Goal: Use online tool/utility

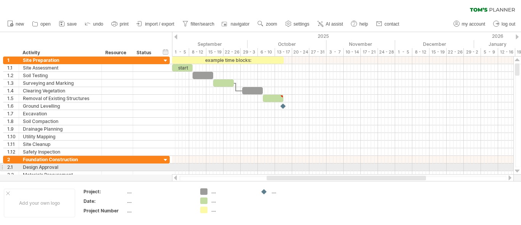
click at [518, 170] on div at bounding box center [517, 171] width 5 height 6
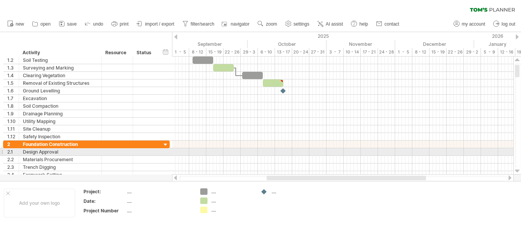
click at [518, 170] on div at bounding box center [517, 171] width 5 height 6
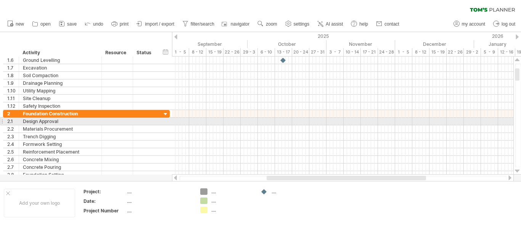
click at [518, 170] on div at bounding box center [517, 171] width 5 height 6
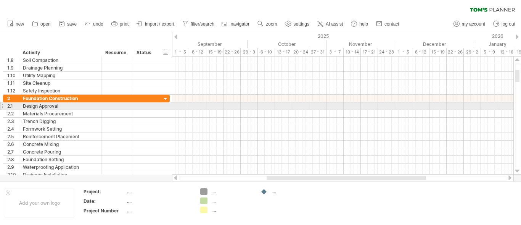
click at [518, 170] on div at bounding box center [517, 171] width 5 height 6
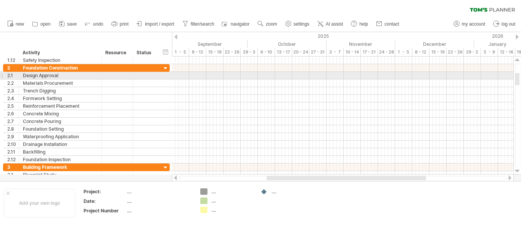
click at [518, 170] on div at bounding box center [517, 171] width 5 height 6
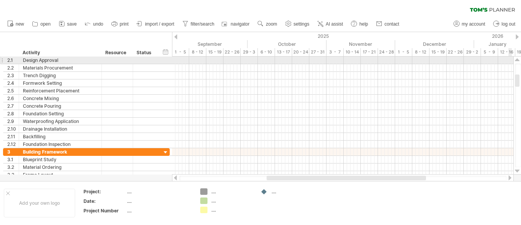
click at [517, 59] on div at bounding box center [517, 60] width 5 height 6
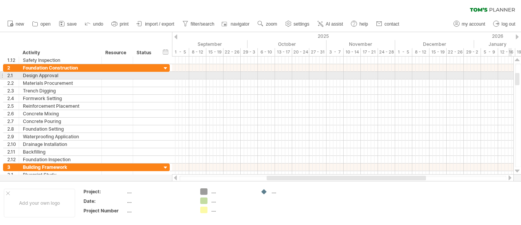
click at [517, 59] on div at bounding box center [517, 60] width 5 height 6
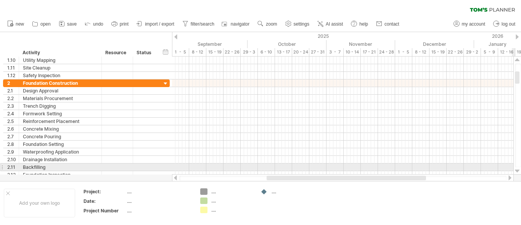
click at [517, 170] on div at bounding box center [517, 171] width 5 height 6
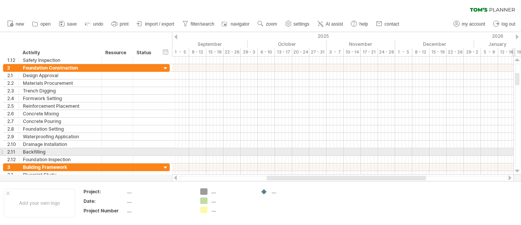
click at [517, 170] on div at bounding box center [517, 171] width 5 height 6
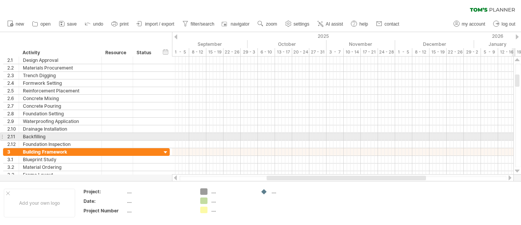
click at [517, 170] on div at bounding box center [517, 171] width 5 height 6
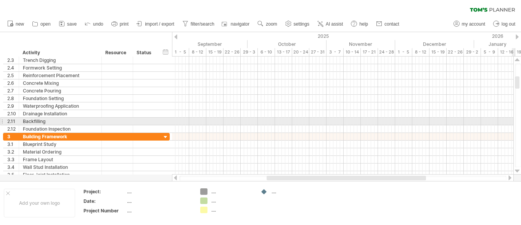
click at [517, 170] on div at bounding box center [517, 171] width 5 height 6
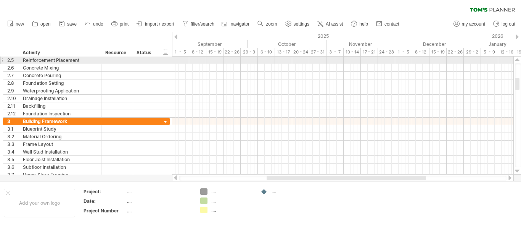
click at [516, 58] on div at bounding box center [517, 60] width 5 height 6
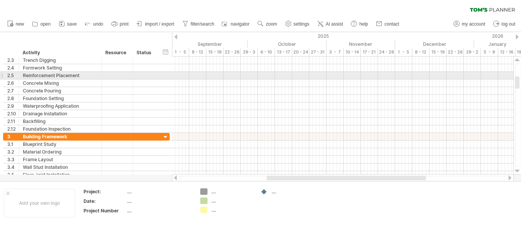
click at [516, 58] on div at bounding box center [517, 60] width 5 height 6
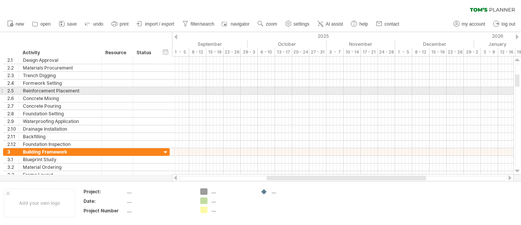
click at [516, 58] on div at bounding box center [517, 60] width 5 height 6
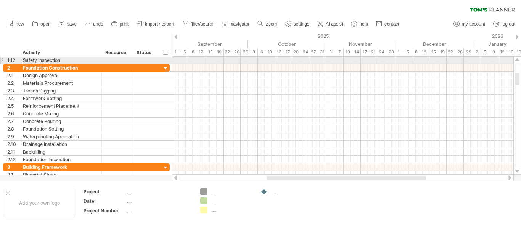
click at [517, 58] on div at bounding box center [517, 60] width 5 height 6
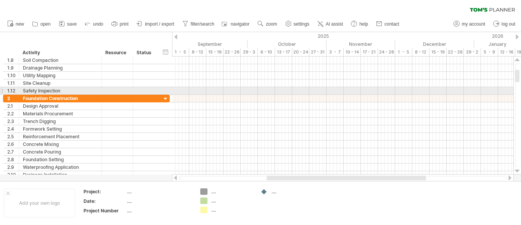
click at [517, 58] on div at bounding box center [517, 60] width 5 height 6
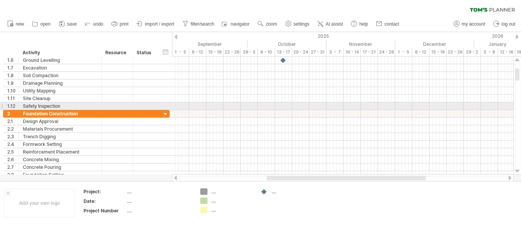
click at [517, 58] on div at bounding box center [517, 60] width 5 height 6
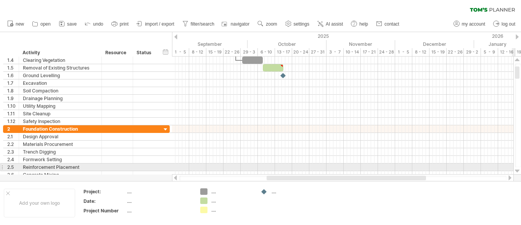
click at [518, 169] on div at bounding box center [517, 171] width 5 height 6
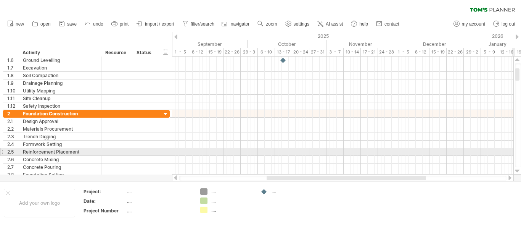
click at [518, 169] on div at bounding box center [517, 171] width 5 height 6
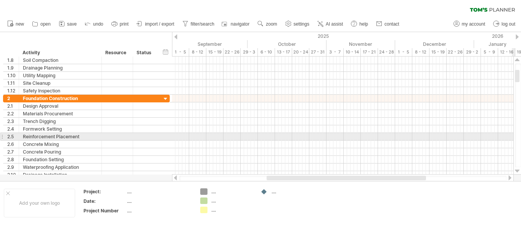
click at [518, 169] on div at bounding box center [517, 171] width 5 height 6
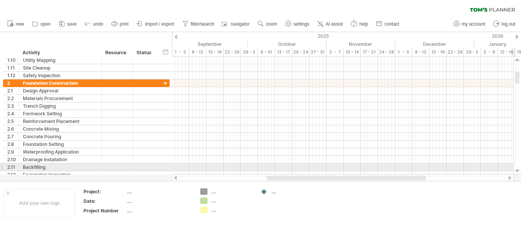
click at [518, 168] on div at bounding box center [517, 171] width 5 height 6
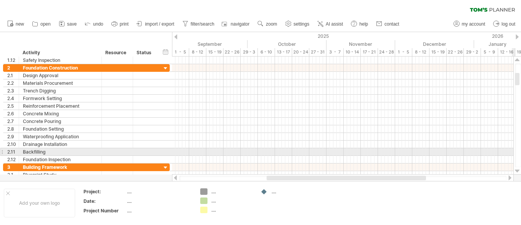
click at [518, 168] on div at bounding box center [517, 171] width 5 height 6
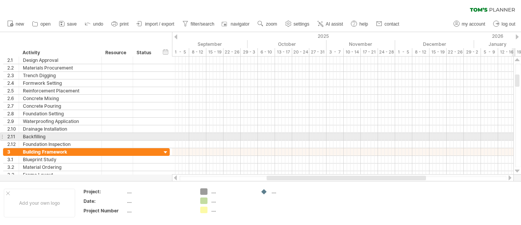
click at [518, 168] on div at bounding box center [517, 171] width 5 height 6
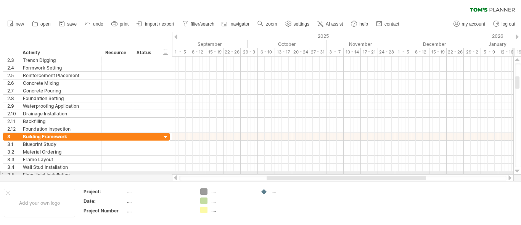
click at [518, 171] on div at bounding box center [517, 171] width 5 height 6
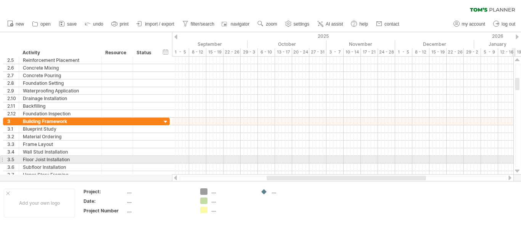
click at [518, 171] on div at bounding box center [517, 171] width 5 height 6
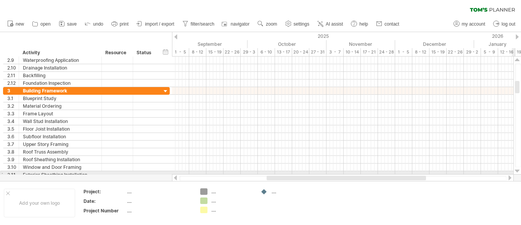
click at [518, 171] on div at bounding box center [517, 171] width 5 height 6
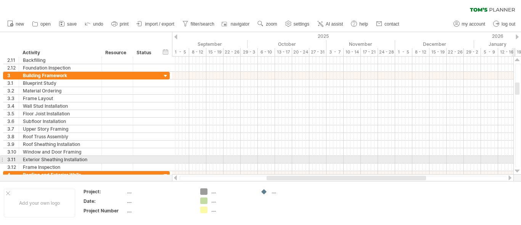
click at [518, 171] on div at bounding box center [517, 171] width 5 height 6
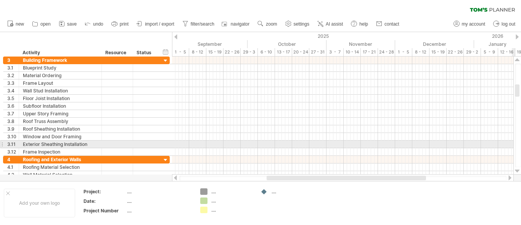
click at [518, 171] on div at bounding box center [517, 171] width 5 height 6
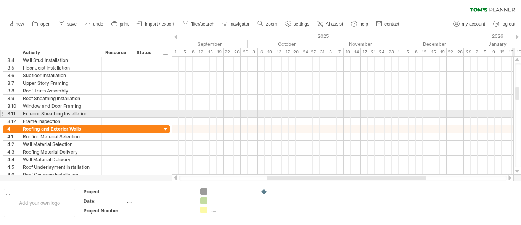
click at [518, 171] on div at bounding box center [517, 171] width 5 height 6
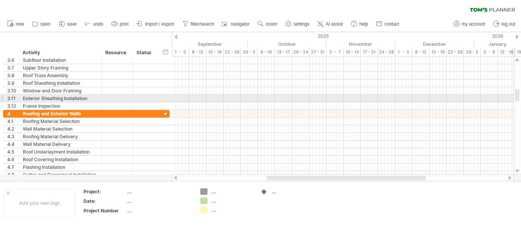
click at [518, 171] on div at bounding box center [517, 171] width 5 height 6
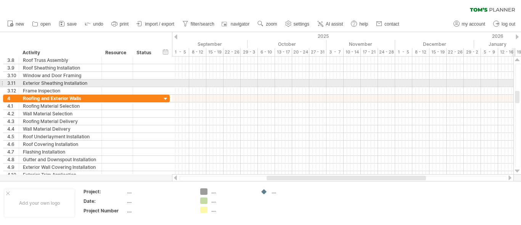
click at [518, 171] on div at bounding box center [517, 171] width 5 height 6
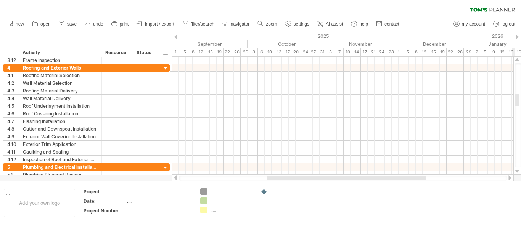
click at [518, 171] on div at bounding box center [517, 171] width 5 height 6
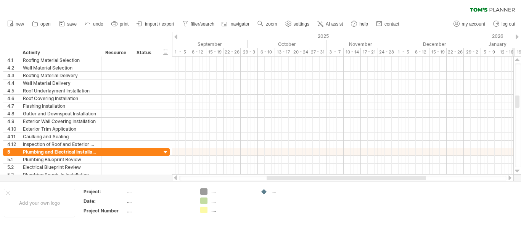
click at [518, 171] on div at bounding box center [517, 171] width 5 height 6
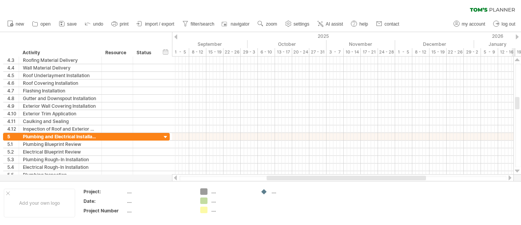
click at [518, 171] on div at bounding box center [517, 171] width 5 height 6
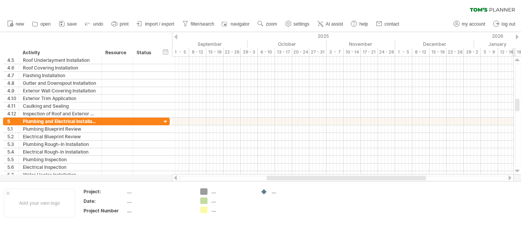
click at [518, 171] on div at bounding box center [517, 171] width 5 height 6
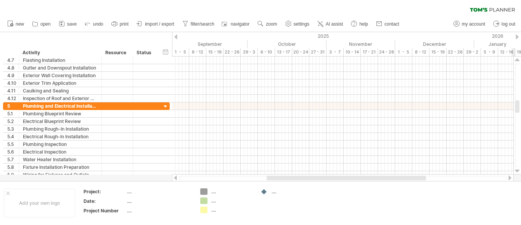
click at [518, 171] on div at bounding box center [517, 171] width 5 height 6
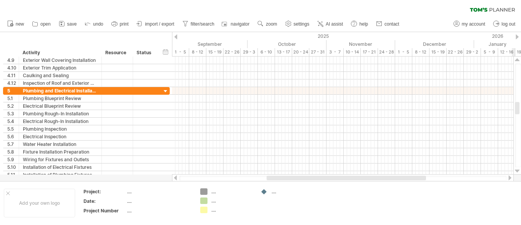
click at [518, 171] on div at bounding box center [517, 171] width 5 height 6
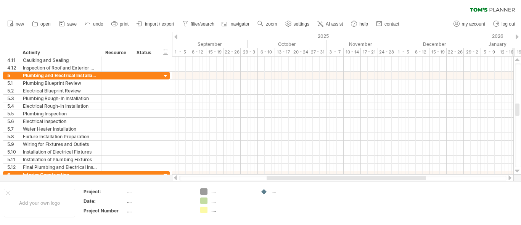
click at [518, 171] on div at bounding box center [517, 171] width 5 height 6
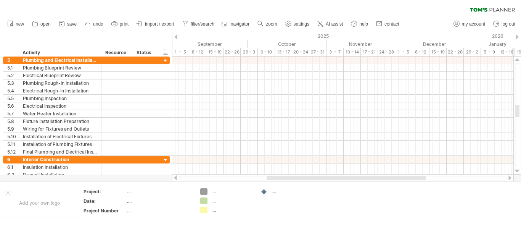
click at [518, 171] on div at bounding box center [517, 171] width 5 height 6
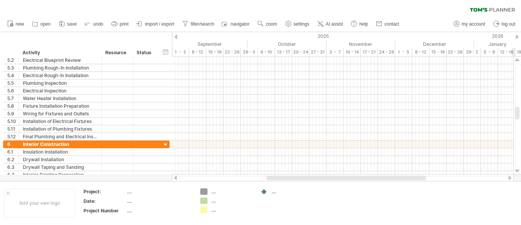
click at [518, 171] on div at bounding box center [517, 171] width 5 height 6
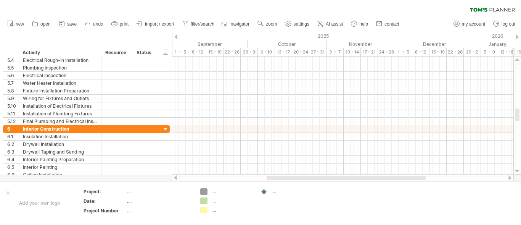
click at [518, 171] on div at bounding box center [517, 171] width 5 height 6
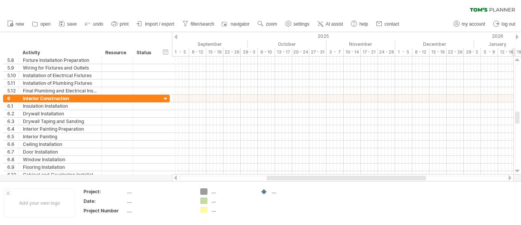
click at [518, 171] on div at bounding box center [517, 171] width 5 height 6
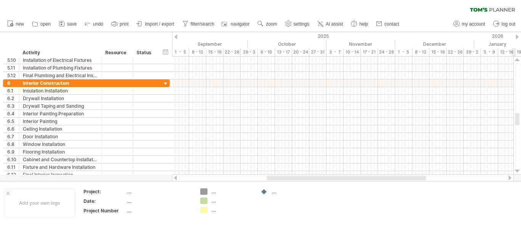
click at [518, 171] on div at bounding box center [517, 171] width 5 height 6
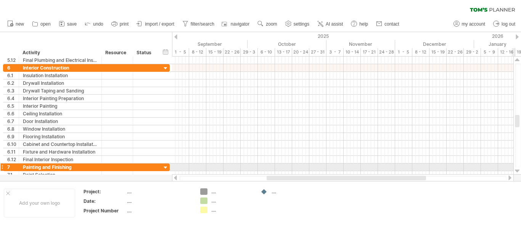
click at [517, 170] on div at bounding box center [517, 171] width 5 height 6
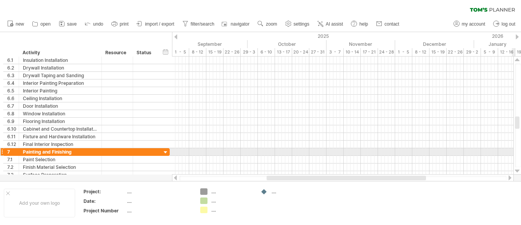
click at [517, 170] on div at bounding box center [517, 171] width 5 height 6
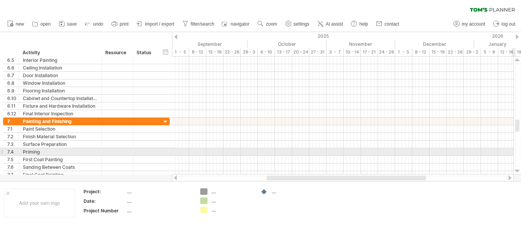
click at [517, 170] on div at bounding box center [517, 171] width 5 height 6
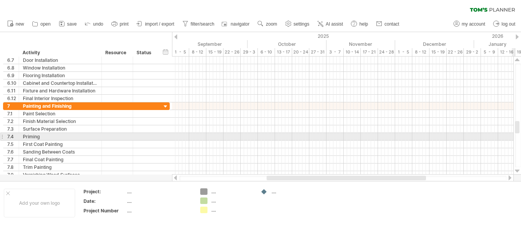
click at [517, 170] on div at bounding box center [517, 171] width 5 height 6
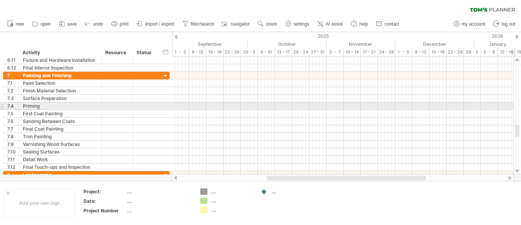
click at [517, 170] on div at bounding box center [517, 171] width 5 height 6
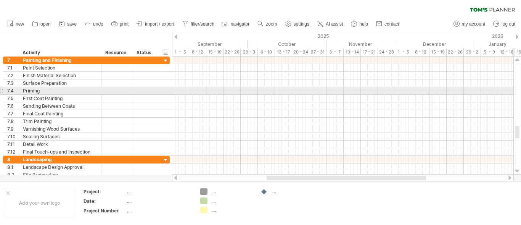
click at [517, 170] on div at bounding box center [517, 171] width 5 height 6
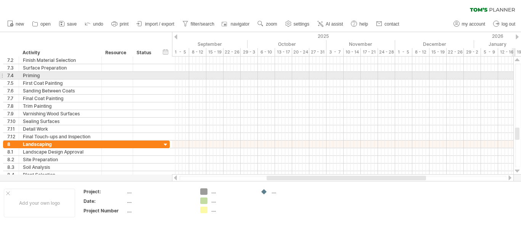
click at [517, 170] on div at bounding box center [517, 171] width 5 height 6
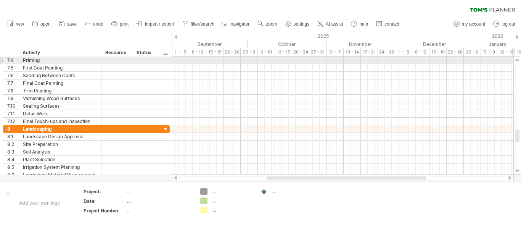
click at [517, 170] on div at bounding box center [517, 171] width 5 height 6
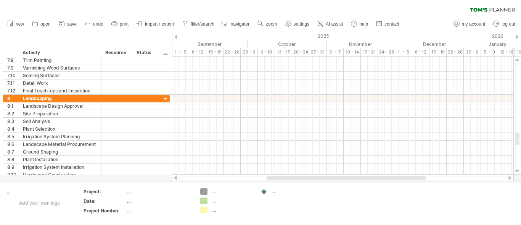
click at [517, 170] on div at bounding box center [517, 171] width 5 height 6
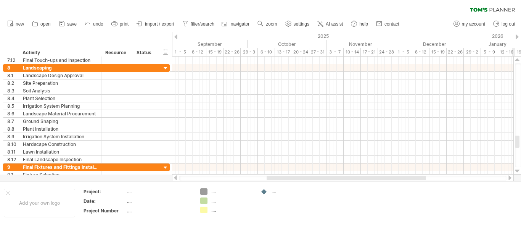
click at [517, 170] on div at bounding box center [517, 171] width 5 height 6
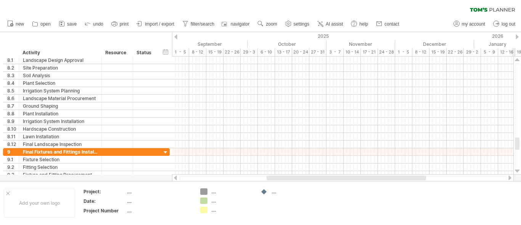
click at [517, 170] on div at bounding box center [517, 171] width 5 height 6
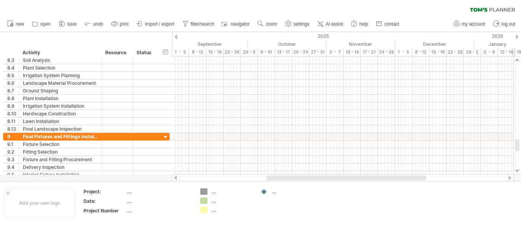
click at [517, 170] on div at bounding box center [517, 171] width 5 height 6
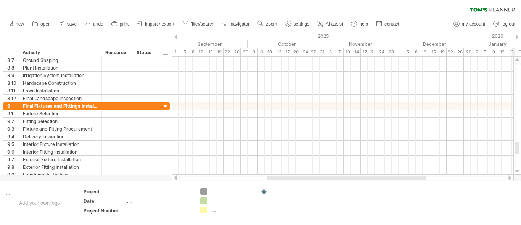
click at [517, 170] on div at bounding box center [517, 171] width 5 height 6
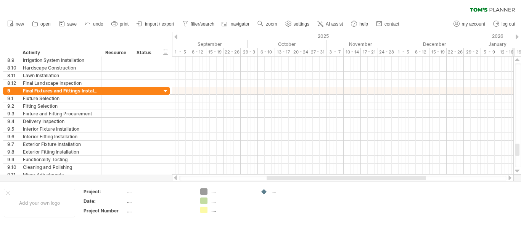
click at [517, 170] on div at bounding box center [517, 171] width 5 height 6
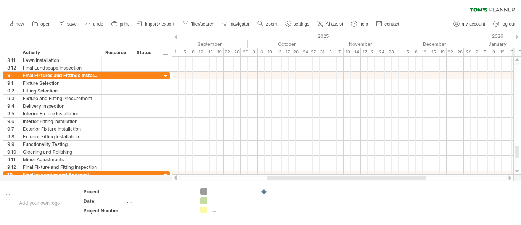
click at [517, 170] on div at bounding box center [517, 171] width 5 height 6
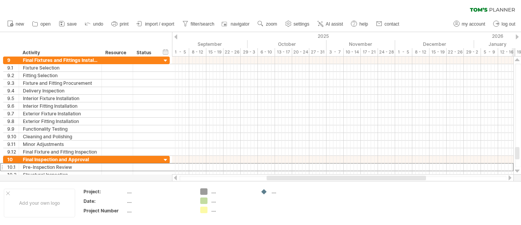
click at [517, 170] on div at bounding box center [517, 171] width 5 height 6
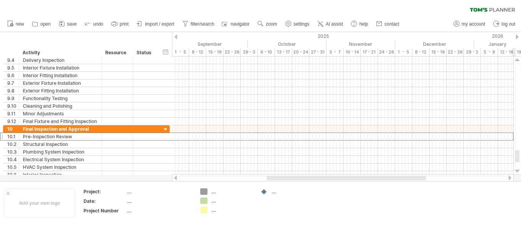
click at [517, 170] on div at bounding box center [517, 171] width 5 height 6
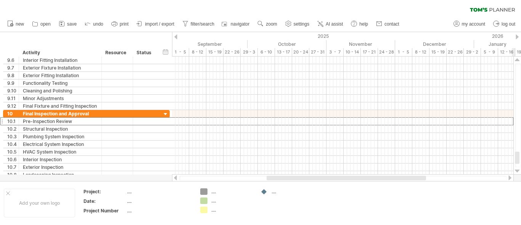
click at [517, 170] on div at bounding box center [517, 171] width 5 height 6
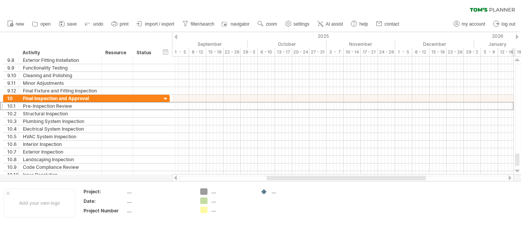
click at [517, 170] on div at bounding box center [517, 171] width 5 height 6
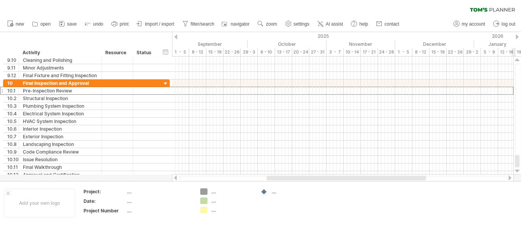
click at [517, 170] on div at bounding box center [517, 171] width 5 height 6
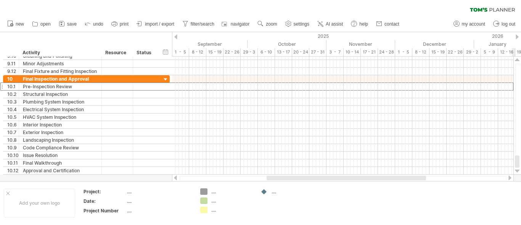
click at [517, 170] on div at bounding box center [517, 171] width 5 height 6
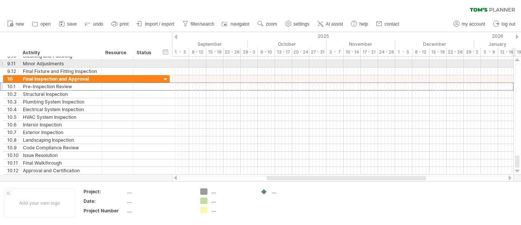
click at [517, 60] on div at bounding box center [517, 60] width 5 height 6
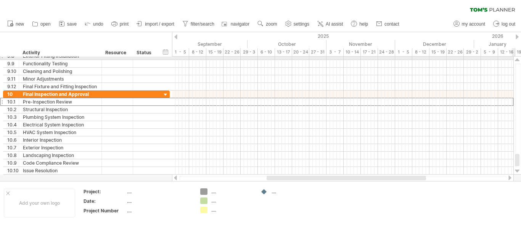
click at [517, 60] on div at bounding box center [517, 60] width 5 height 6
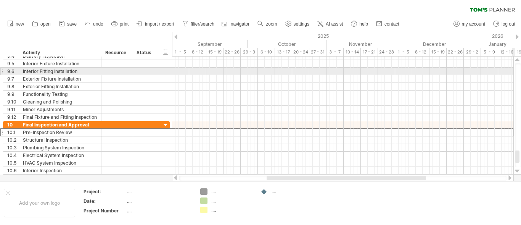
click at [517, 60] on div at bounding box center [517, 60] width 5 height 6
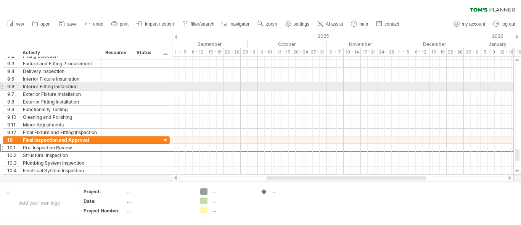
click at [517, 60] on div at bounding box center [517, 60] width 5 height 6
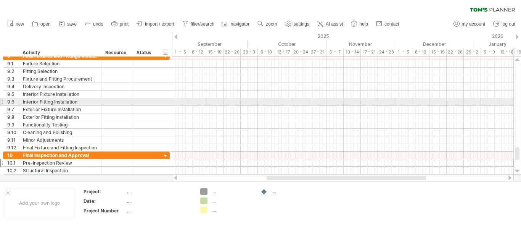
click at [517, 60] on div at bounding box center [517, 60] width 5 height 6
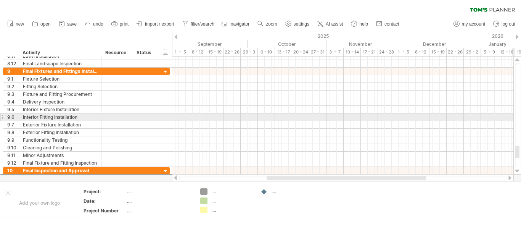
click at [517, 60] on div at bounding box center [517, 60] width 5 height 6
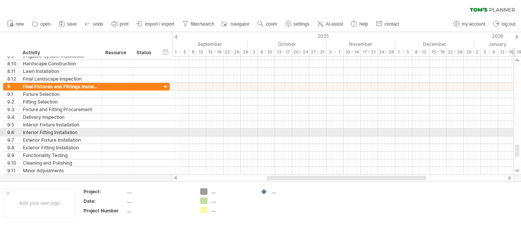
click at [517, 60] on div at bounding box center [517, 60] width 5 height 6
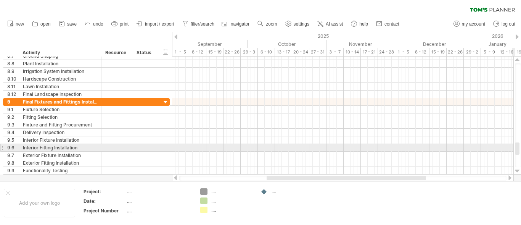
click at [517, 60] on div at bounding box center [517, 60] width 5 height 6
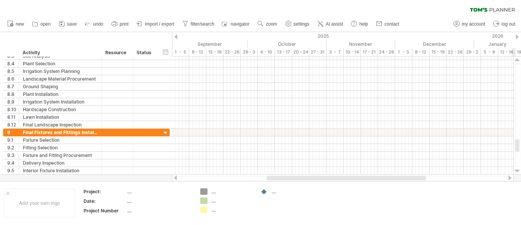
click at [517, 60] on div at bounding box center [517, 60] width 5 height 6
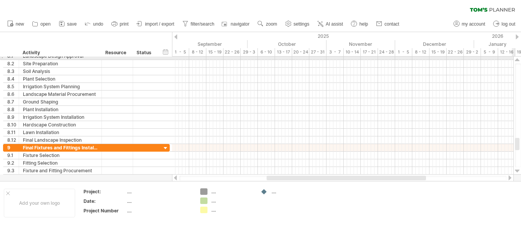
click at [517, 59] on div at bounding box center [517, 60] width 5 height 6
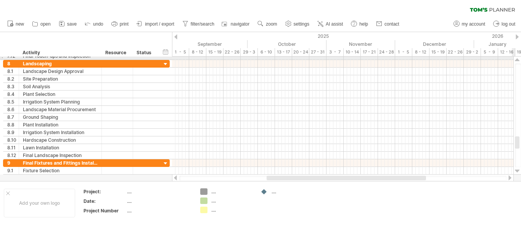
click at [517, 59] on div at bounding box center [517, 60] width 5 height 6
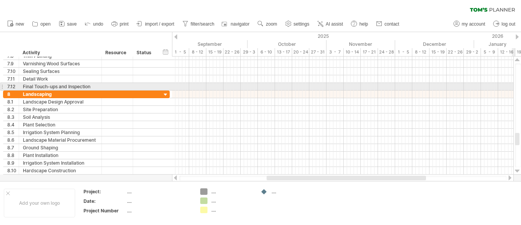
click at [517, 59] on div at bounding box center [517, 60] width 5 height 6
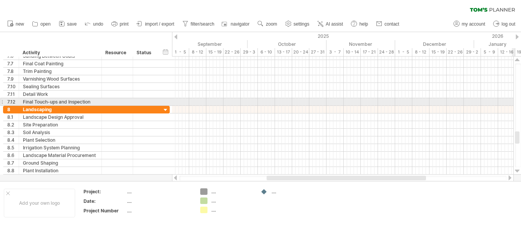
click at [517, 59] on div at bounding box center [517, 60] width 5 height 6
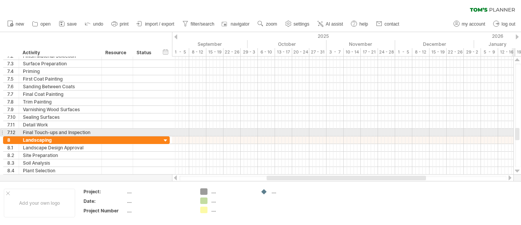
click at [517, 59] on div at bounding box center [517, 60] width 5 height 6
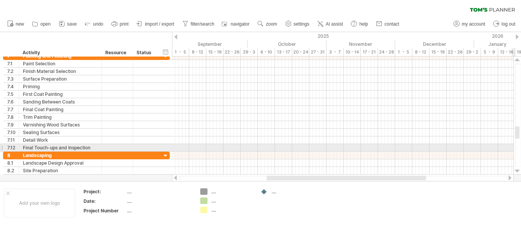
click at [517, 59] on div at bounding box center [517, 60] width 5 height 6
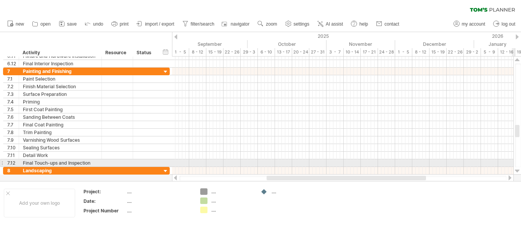
click at [517, 59] on div at bounding box center [517, 60] width 5 height 6
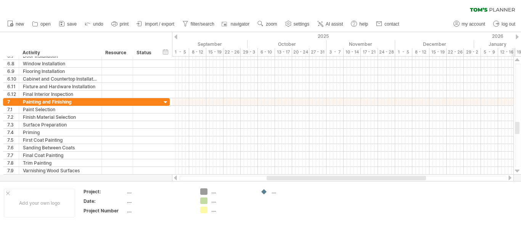
click at [517, 59] on div at bounding box center [517, 60] width 5 height 6
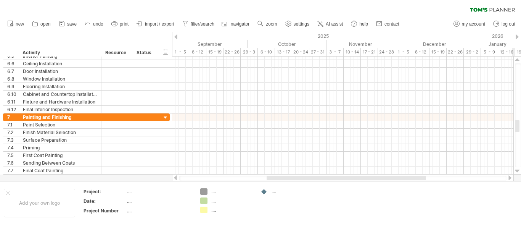
click at [517, 59] on div at bounding box center [517, 60] width 5 height 6
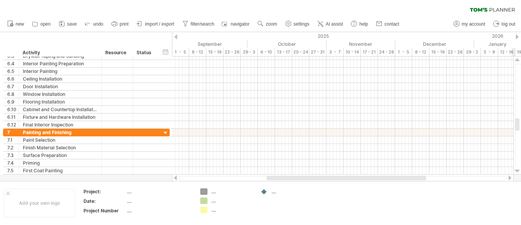
click at [517, 59] on div at bounding box center [517, 60] width 5 height 6
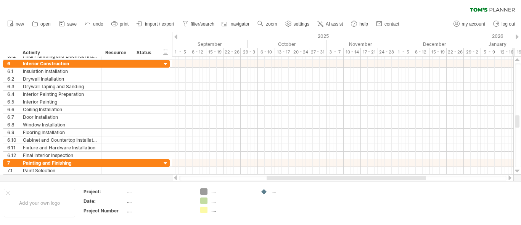
click at [517, 59] on div at bounding box center [517, 60] width 5 height 6
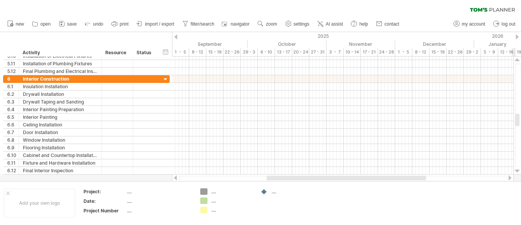
click at [517, 59] on div at bounding box center [517, 60] width 5 height 6
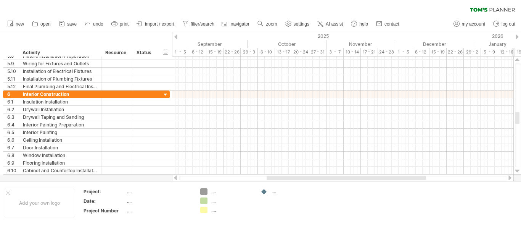
click at [517, 59] on div at bounding box center [517, 60] width 5 height 6
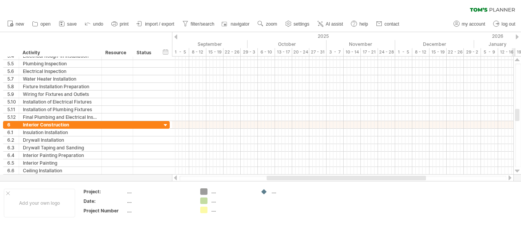
click at [517, 59] on div at bounding box center [517, 60] width 5 height 6
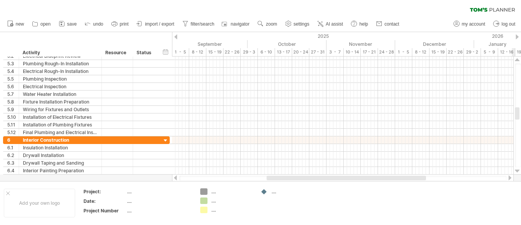
click at [517, 59] on div at bounding box center [517, 60] width 5 height 6
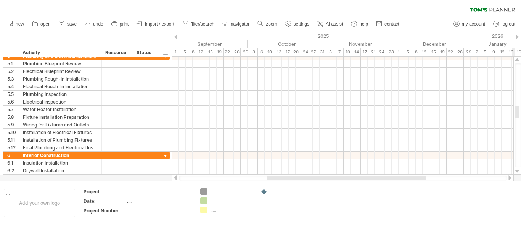
click at [517, 59] on div at bounding box center [517, 60] width 5 height 6
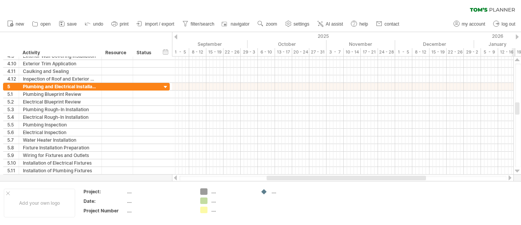
click at [517, 59] on div at bounding box center [517, 60] width 5 height 6
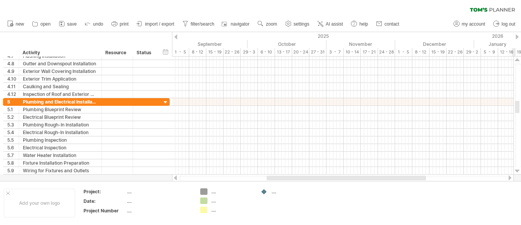
click at [517, 59] on div at bounding box center [517, 60] width 5 height 6
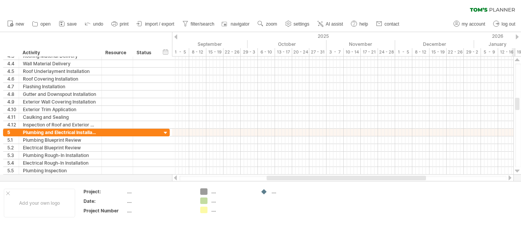
click at [517, 59] on div at bounding box center [517, 60] width 5 height 6
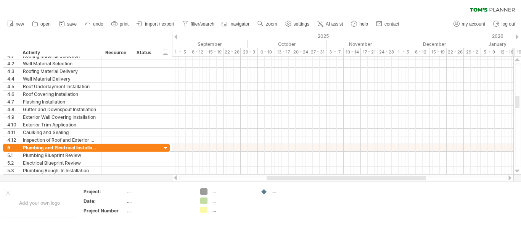
click at [517, 59] on div at bounding box center [517, 60] width 5 height 6
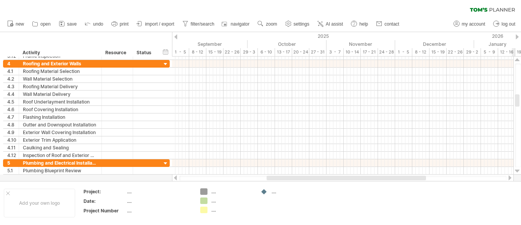
click at [517, 59] on div at bounding box center [517, 60] width 5 height 6
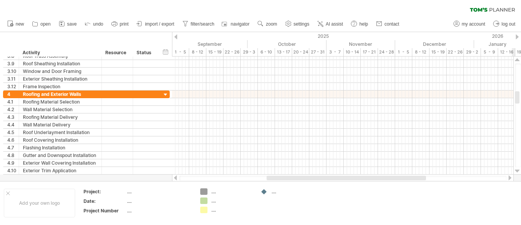
click at [517, 59] on div at bounding box center [517, 60] width 5 height 6
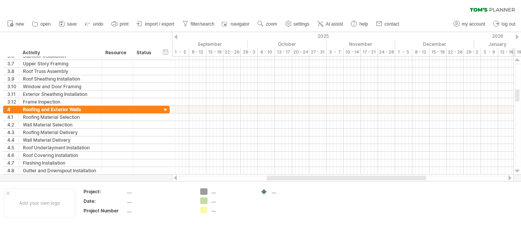
click at [517, 59] on div at bounding box center [517, 60] width 5 height 6
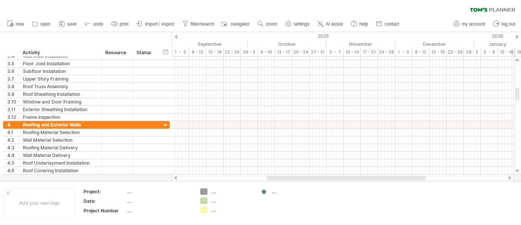
click at [517, 59] on div at bounding box center [517, 60] width 5 height 6
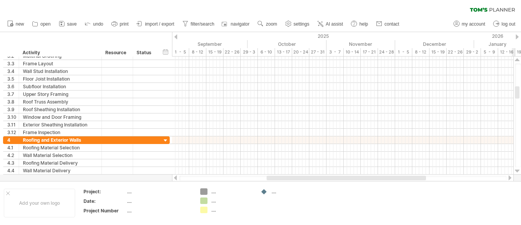
click at [517, 59] on div at bounding box center [517, 60] width 5 height 6
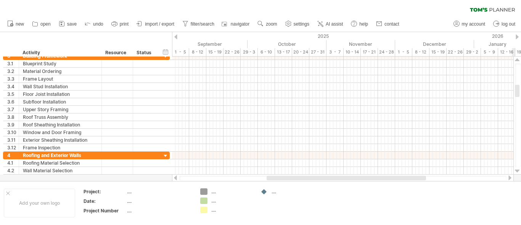
click at [517, 59] on div at bounding box center [517, 60] width 5 height 6
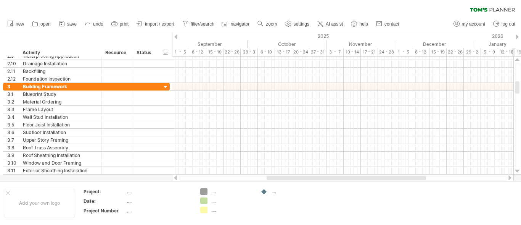
click at [517, 59] on div at bounding box center [517, 60] width 5 height 6
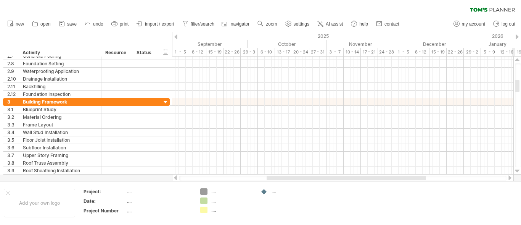
click at [517, 59] on div at bounding box center [517, 60] width 5 height 6
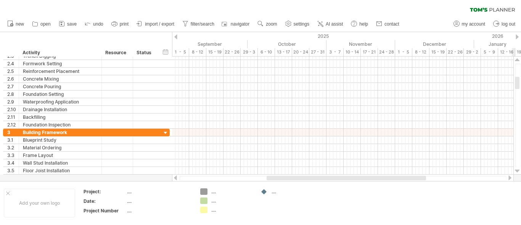
click at [517, 59] on div at bounding box center [517, 60] width 5 height 6
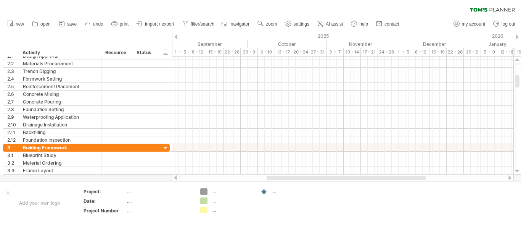
click at [517, 59] on div at bounding box center [517, 60] width 5 height 6
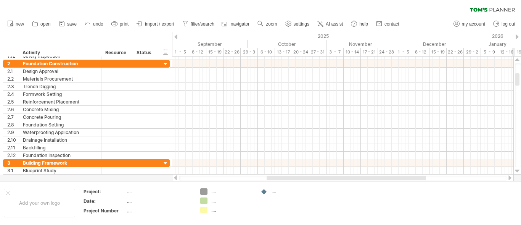
click at [517, 59] on div at bounding box center [517, 60] width 5 height 6
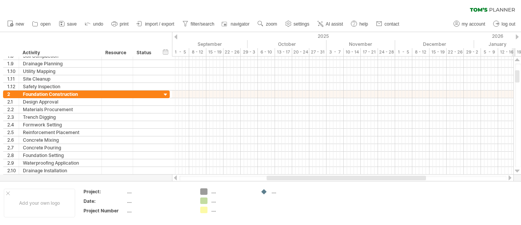
click at [517, 59] on div at bounding box center [517, 60] width 5 height 6
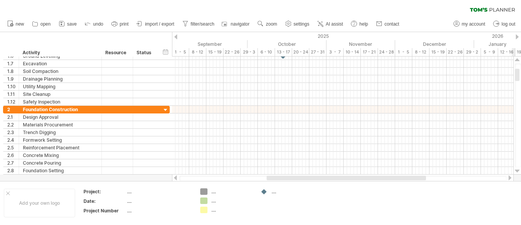
click at [517, 59] on div at bounding box center [517, 60] width 5 height 6
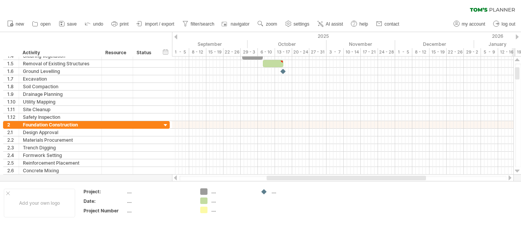
click at [517, 59] on div at bounding box center [517, 60] width 5 height 6
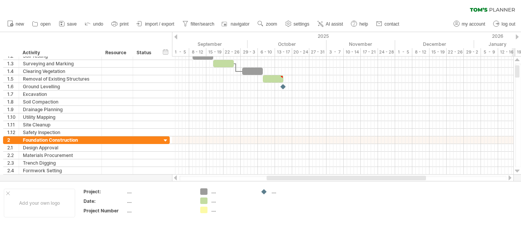
click at [517, 59] on div at bounding box center [517, 60] width 5 height 6
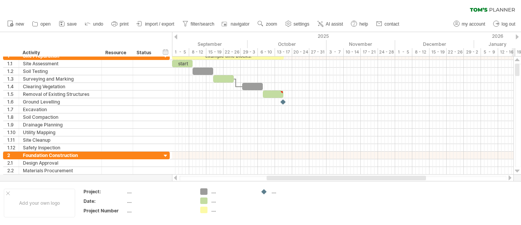
click at [517, 59] on div at bounding box center [517, 60] width 5 height 6
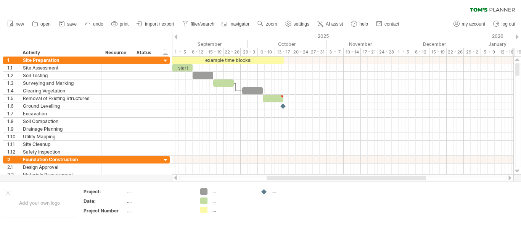
click at [517, 59] on div at bounding box center [517, 60] width 5 height 6
